Goal: Information Seeking & Learning: Learn about a topic

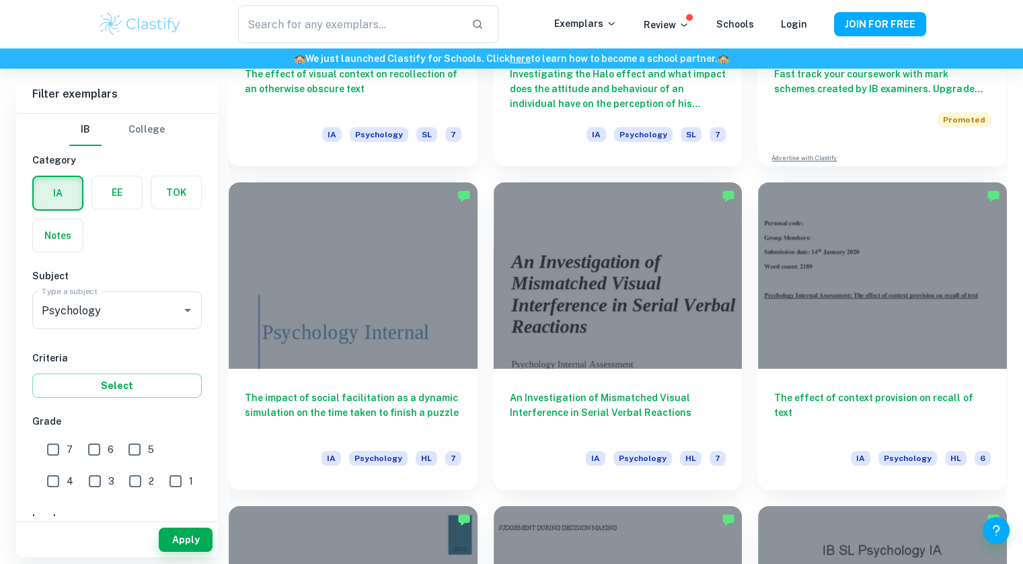
scroll to position [9737, 0]
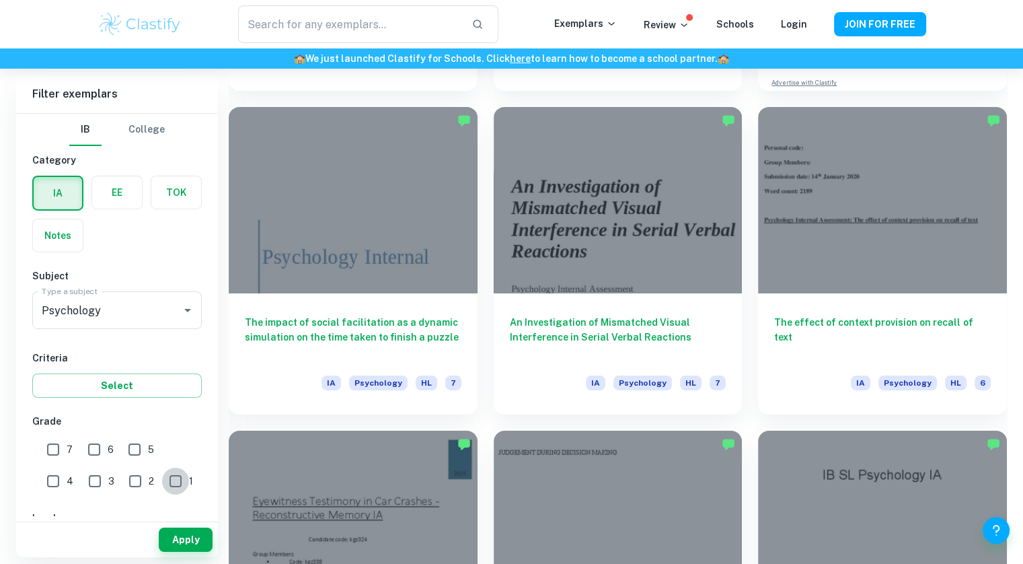
click at [162, 471] on input "1" at bounding box center [175, 481] width 27 height 27
checkbox input "true"
click at [183, 536] on button "Apply" at bounding box center [186, 540] width 54 height 24
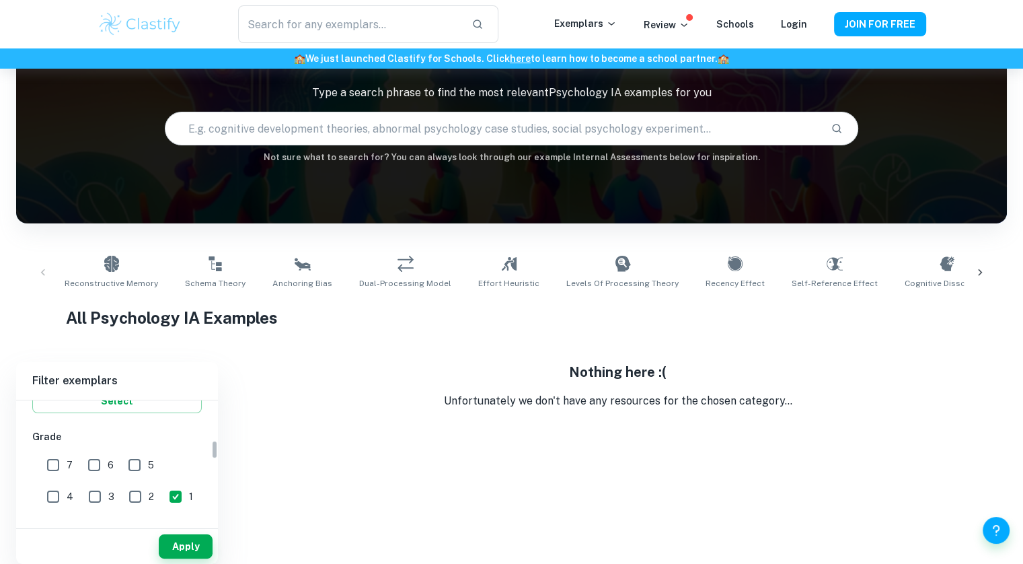
scroll to position [253, 0]
click at [122, 506] on input "2" at bounding box center [135, 514] width 27 height 27
checkbox input "true"
click at [162, 513] on input "1" at bounding box center [175, 514] width 27 height 27
checkbox input "false"
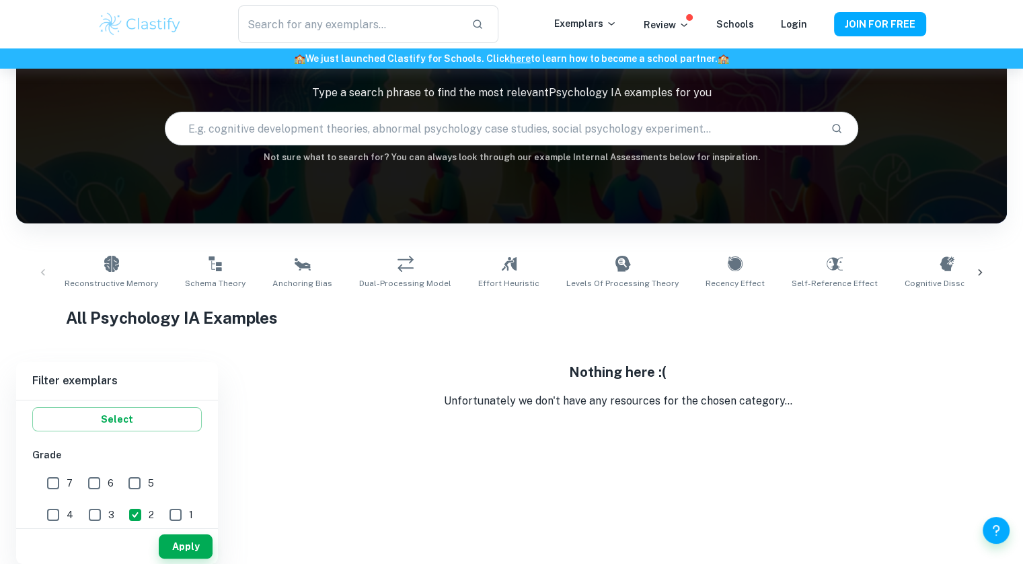
click at [159, 528] on hr at bounding box center [117, 528] width 202 height 1
click at [170, 534] on button "Apply" at bounding box center [186, 546] width 54 height 24
click at [122, 510] on input "2" at bounding box center [135, 514] width 27 height 27
checkbox input "false"
click at [67, 501] on input "4" at bounding box center [53, 514] width 27 height 27
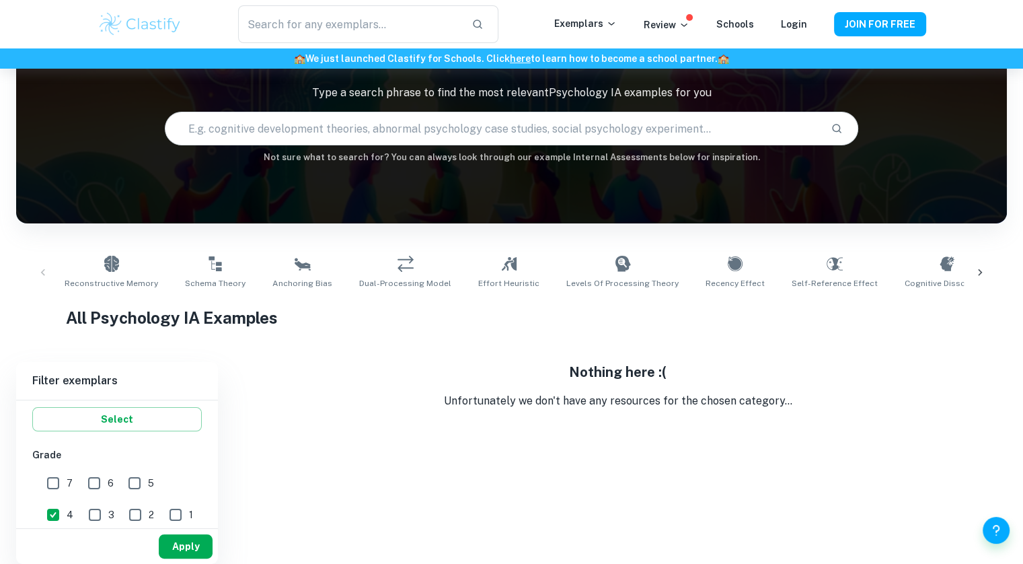
click at [176, 543] on button "Apply" at bounding box center [186, 546] width 54 height 24
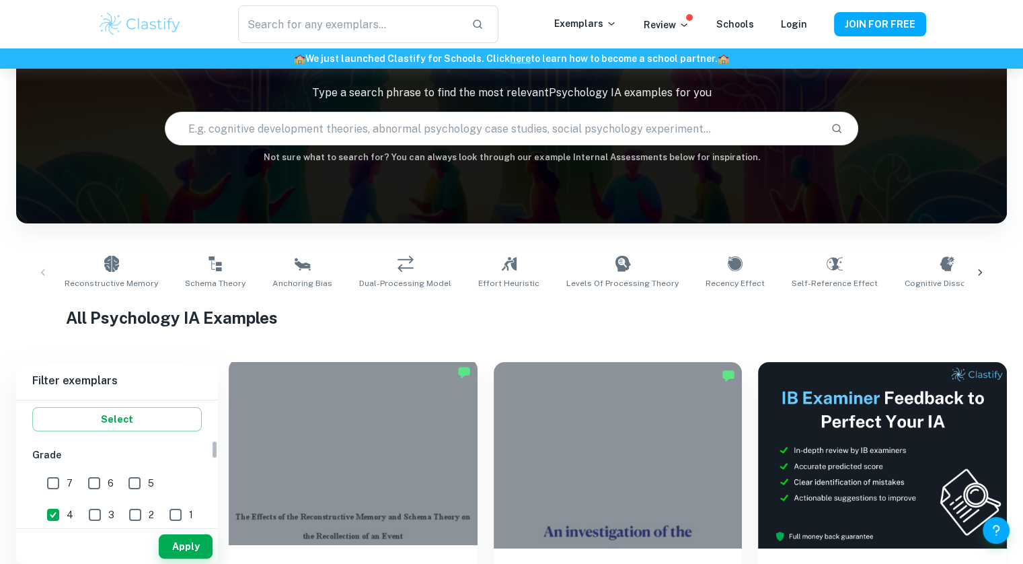
scroll to position [493, 0]
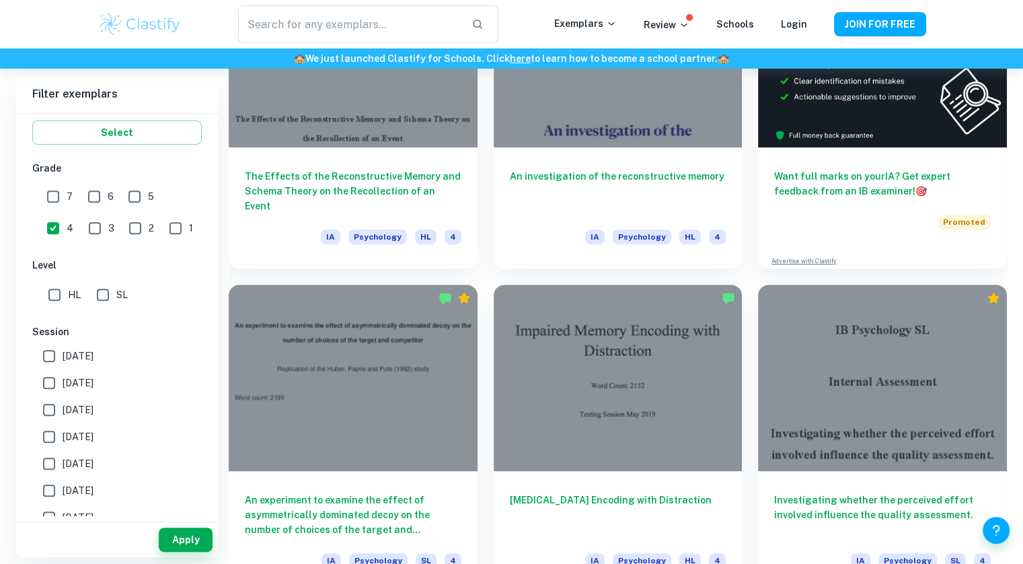
click at [67, 215] on input "4" at bounding box center [53, 228] width 27 height 27
checkbox input "false"
click at [35, 196] on div "7 6 5 4 3 2 1" at bounding box center [119, 210] width 174 height 63
click at [48, 192] on input "7" at bounding box center [53, 196] width 27 height 27
checkbox input "true"
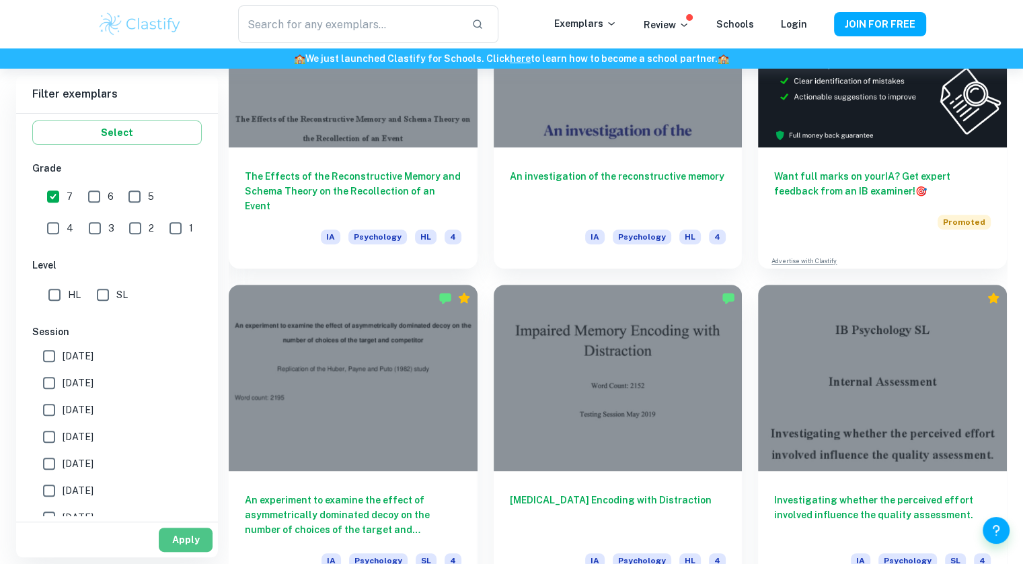
click at [176, 535] on button "Apply" at bounding box center [186, 540] width 54 height 24
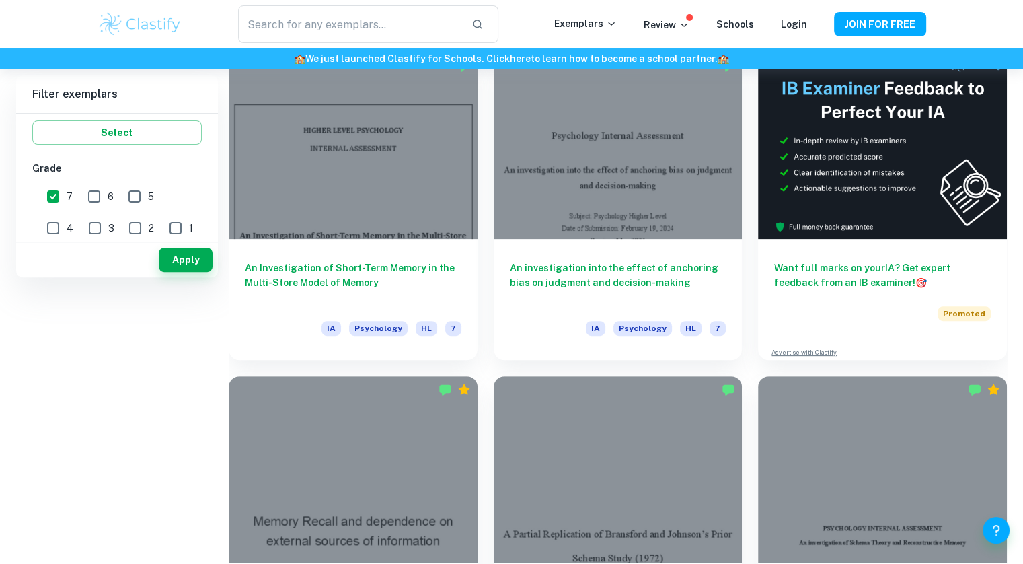
scroll to position [0, 0]
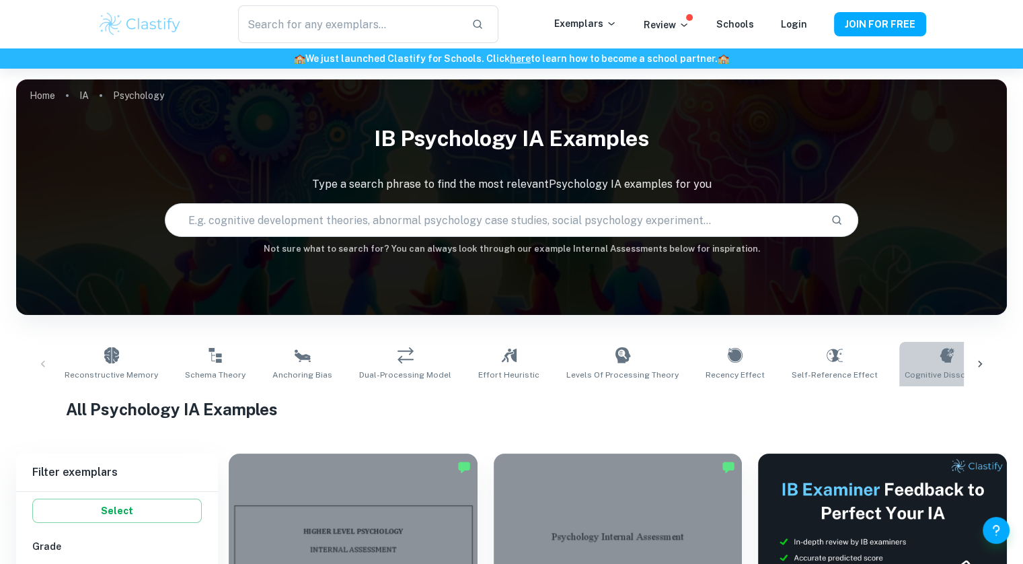
click at [925, 342] on link "Cognitive Dissonance" at bounding box center [948, 364] width 96 height 44
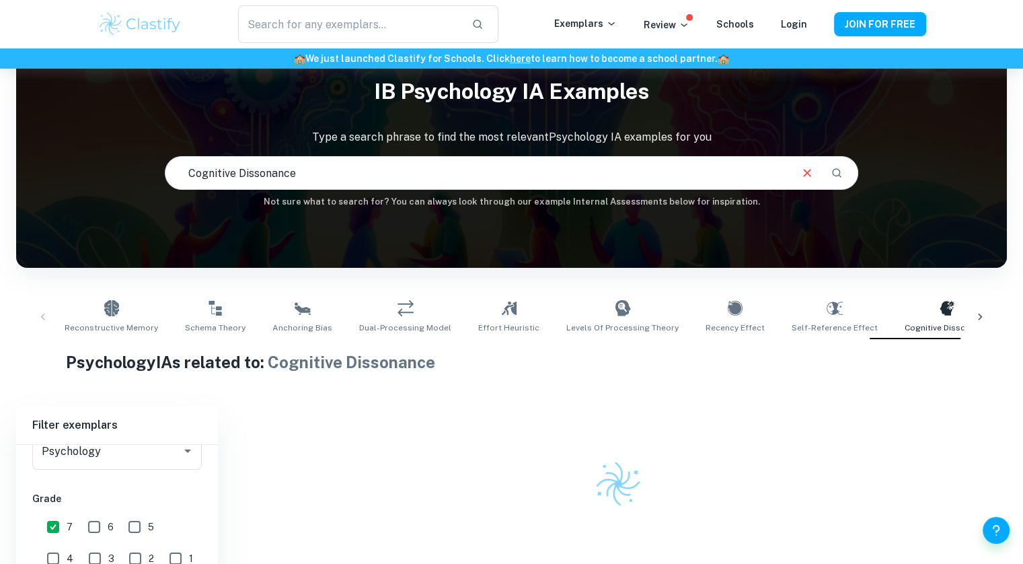
scroll to position [92, 0]
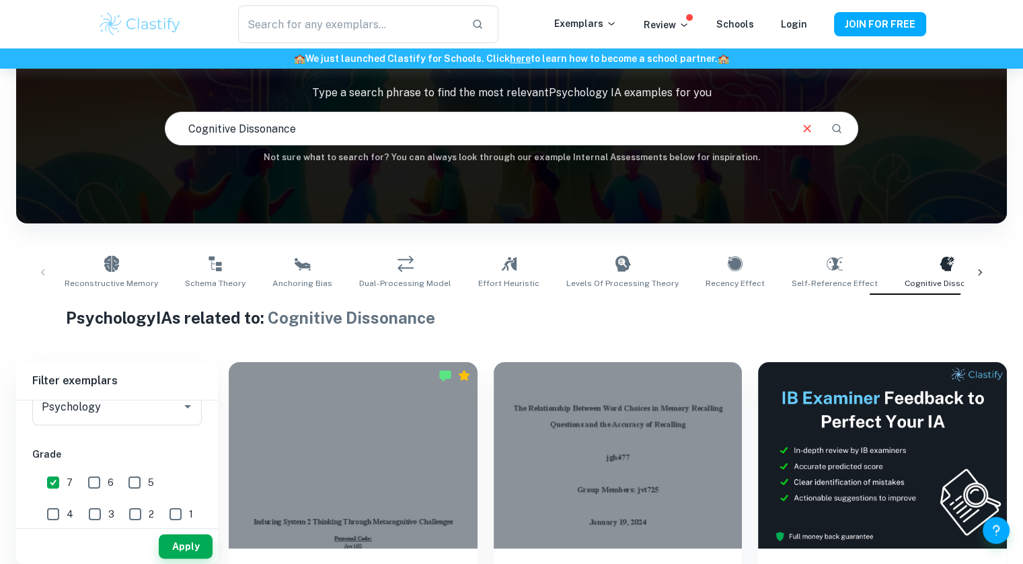
click at [978, 269] on icon at bounding box center [980, 272] width 4 height 7
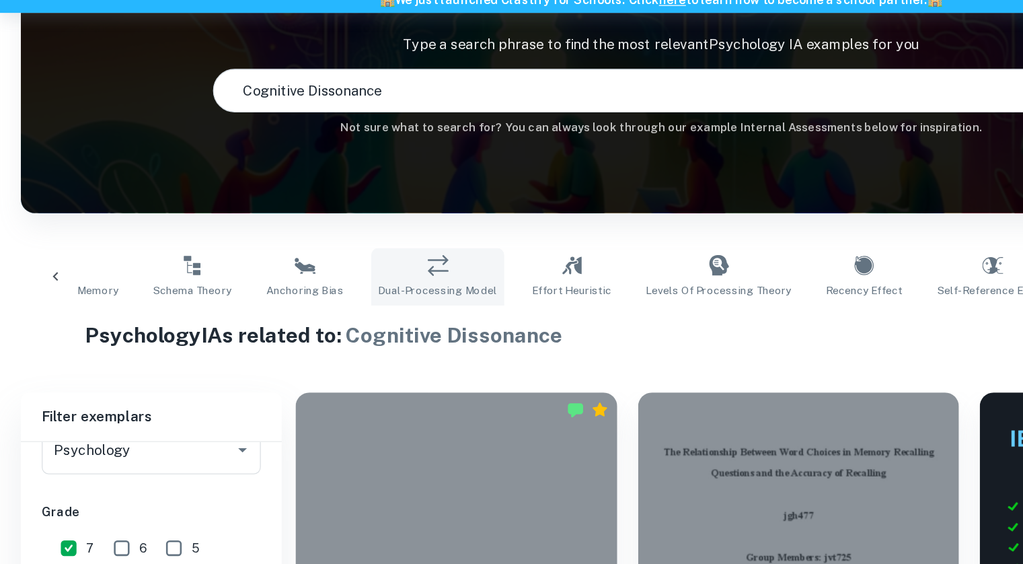
scroll to position [0, 67]
drag, startPoint x: 772, startPoint y: 283, endPoint x: 694, endPoint y: 328, distance: 90.5
click at [772, 283] on span "Self-Reference Effect" at bounding box center [768, 283] width 86 height 12
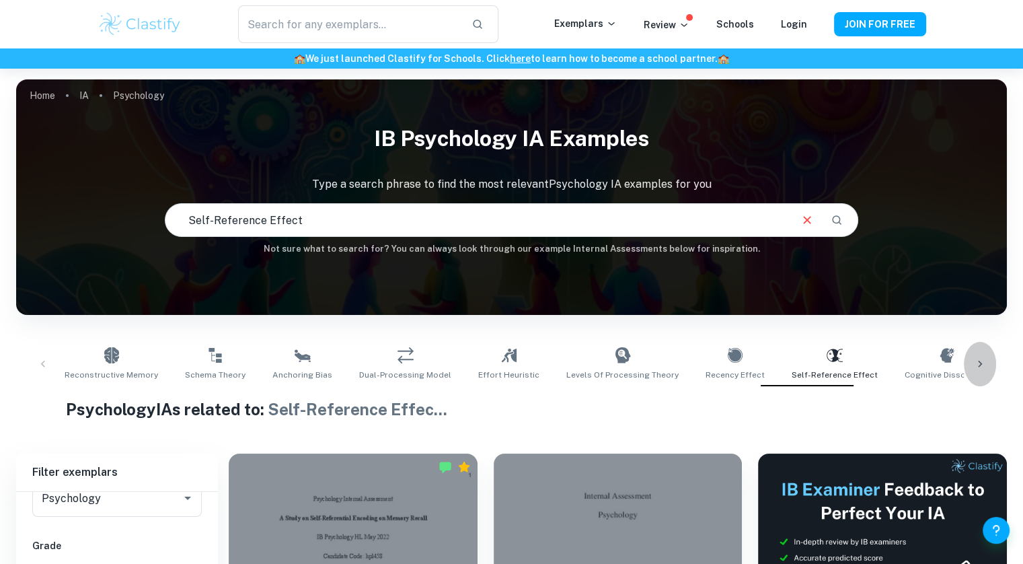
click at [980, 360] on icon at bounding box center [980, 363] width 13 height 13
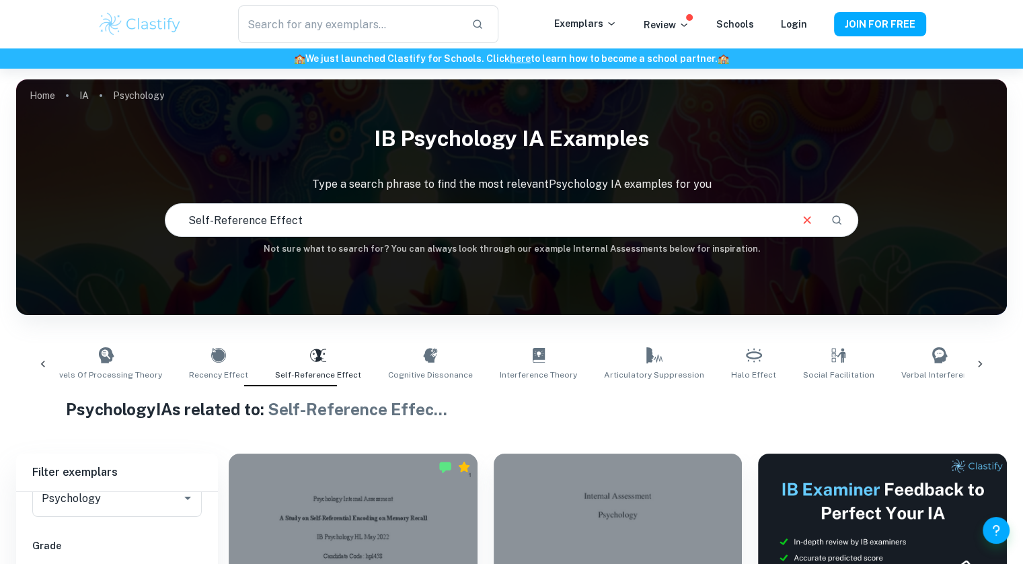
scroll to position [0, 859]
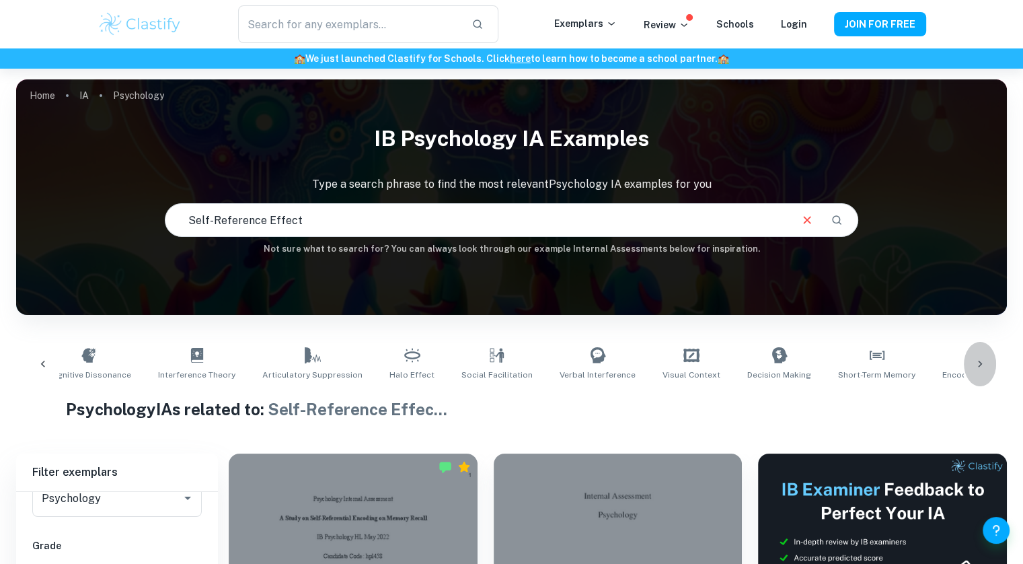
click at [980, 360] on icon at bounding box center [980, 363] width 13 height 13
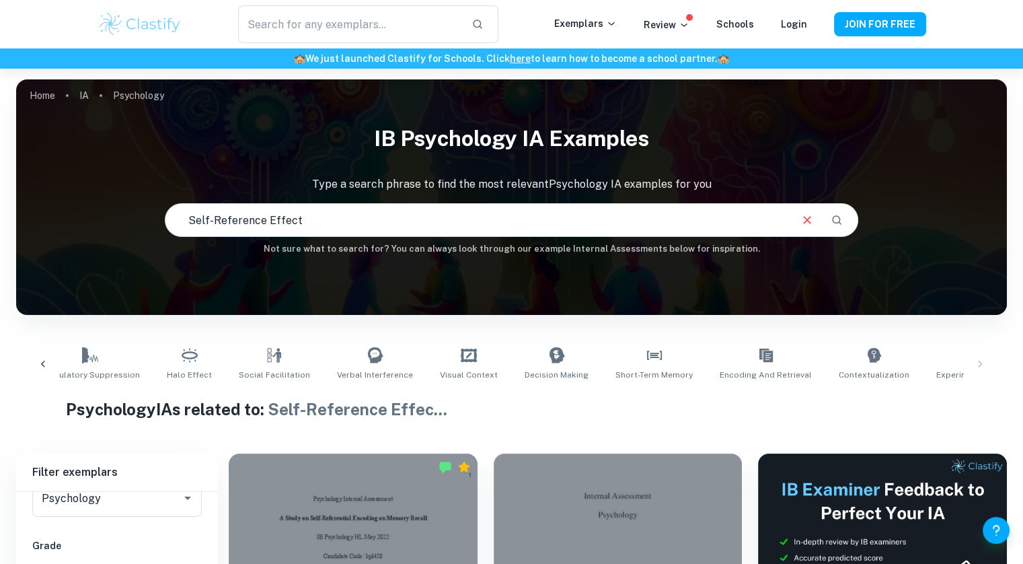
click at [980, 360] on div "Reconstructive Memory Schema Theory Anchoring Bias Dual-Processing Model Effort…" at bounding box center [512, 364] width 970 height 44
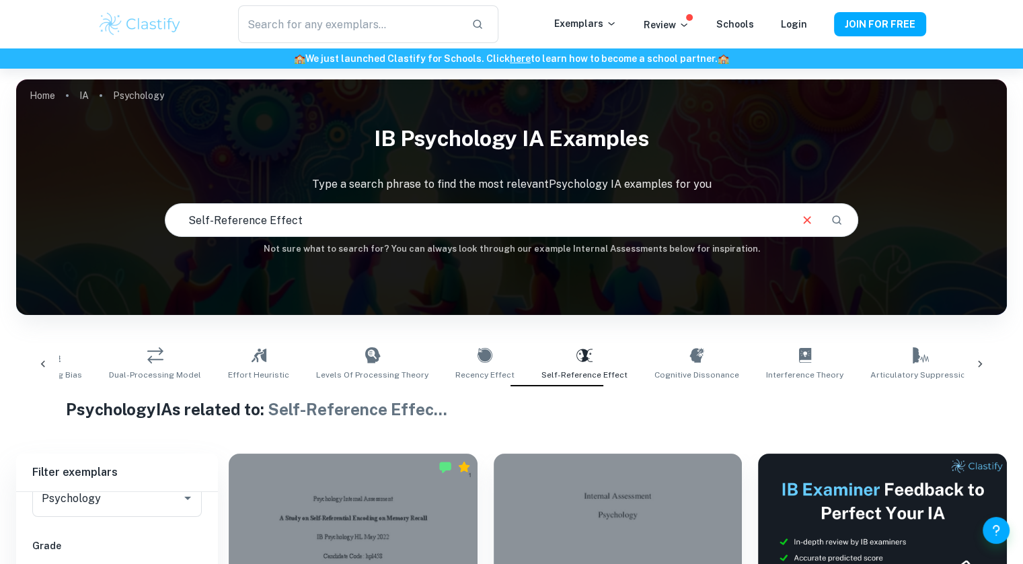
scroll to position [0, 0]
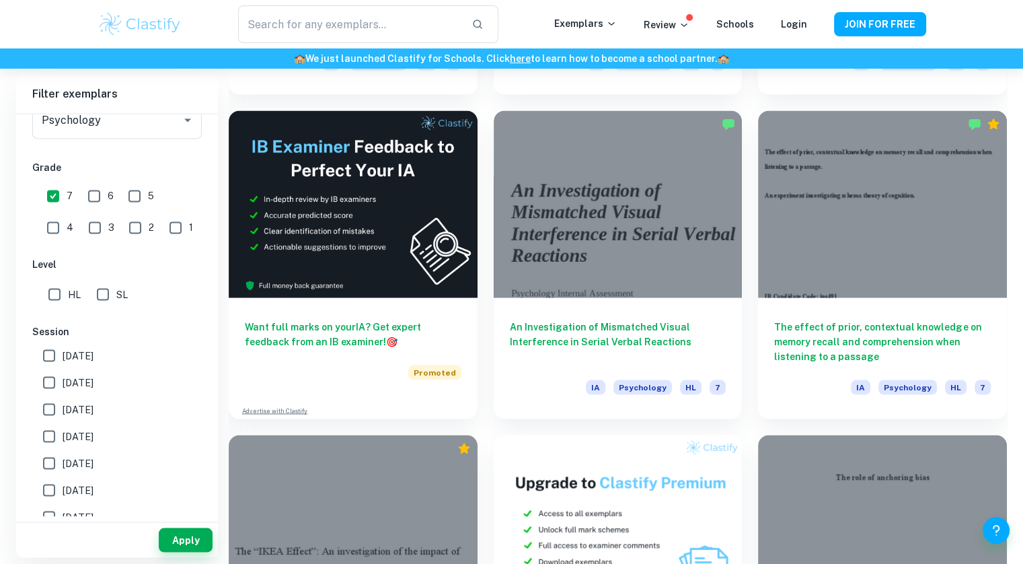
scroll to position [2286, 0]
